Goal: Navigation & Orientation: Find specific page/section

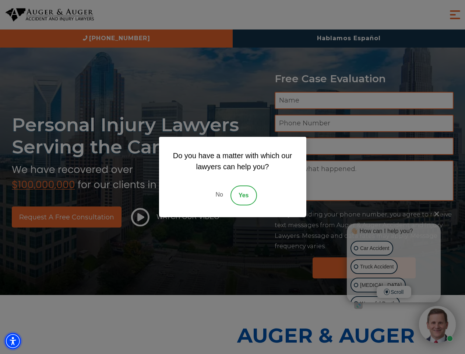
click at [13, 341] on img "Accessibility Menu" at bounding box center [13, 341] width 16 height 16
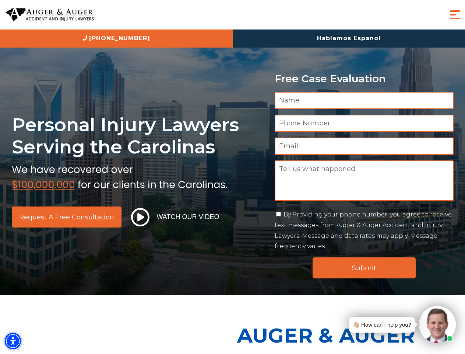
click at [13, 341] on img "Accessibility Menu" at bounding box center [13, 341] width 16 height 16
